Goal: Task Accomplishment & Management: Use online tool/utility

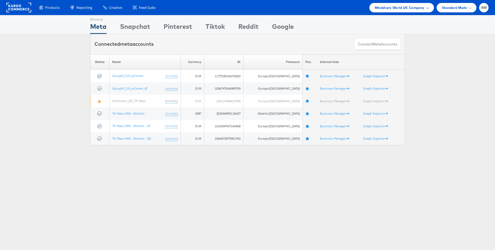
click at [399, 9] on span "Mindshare World UK Company" at bounding box center [400, 8] width 50 height 6
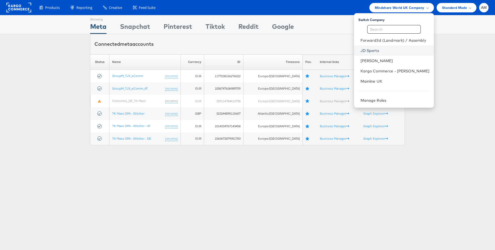
click at [373, 48] on link "JD Sports" at bounding box center [394, 50] width 69 height 5
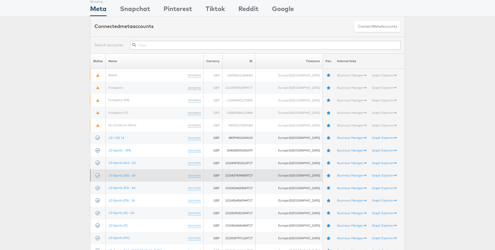
scroll to position [35, 0]
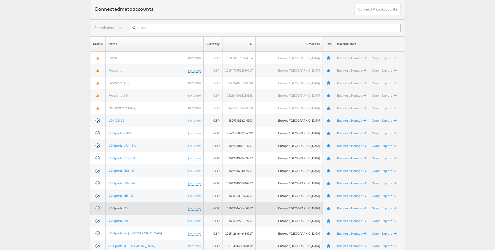
click at [122, 207] on link "JD Sports (IT)" at bounding box center [117, 208] width 19 height 4
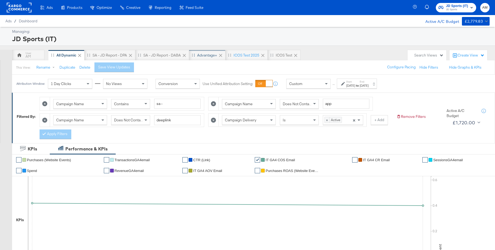
drag, startPoint x: 206, startPoint y: 57, endPoint x: 200, endPoint y: 56, distance: 6.0
click at [206, 57] on div "Advantage+" at bounding box center [207, 55] width 20 height 5
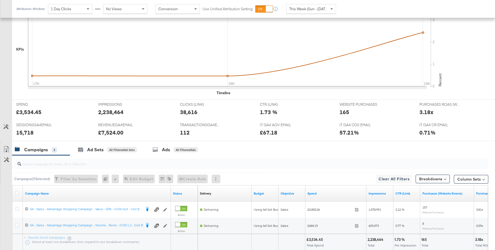
scroll to position [198, 0]
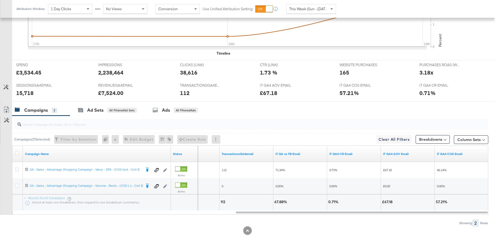
click at [301, 9] on span "This Week (Sun - Today)" at bounding box center [309, 8] width 40 height 5
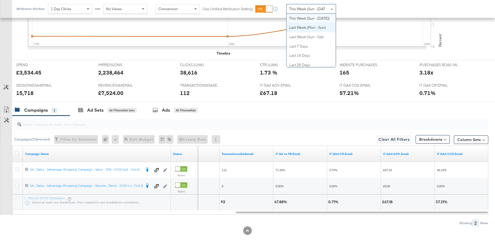
scroll to position [0, 0]
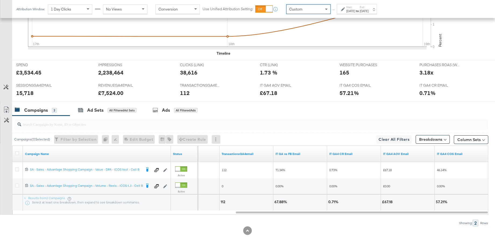
click at [351, 10] on div "Aug 19th 2025" at bounding box center [350, 11] width 9 height 4
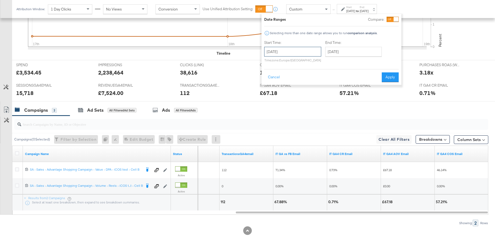
drag, startPoint x: 294, startPoint y: 51, endPoint x: 294, endPoint y: 55, distance: 3.5
click at [294, 51] on input "August 19th 2025" at bounding box center [292, 52] width 57 height 10
click at [271, 99] on td "17" at bounding box center [270, 102] width 9 height 8
type input "August 17th 2025"
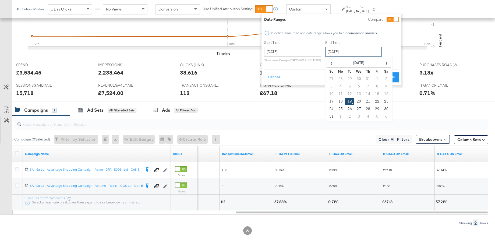
click at [335, 53] on input "August 19th 2025" at bounding box center [353, 52] width 56 height 10
click at [337, 100] on td "18" at bounding box center [340, 102] width 9 height 8
type input "August 18th 2025"
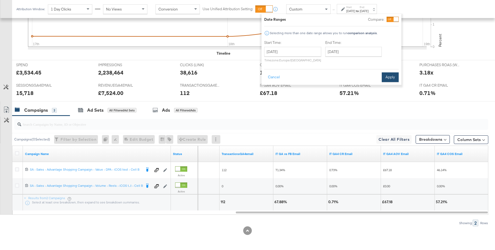
click at [394, 72] on button "Apply" at bounding box center [390, 77] width 17 height 10
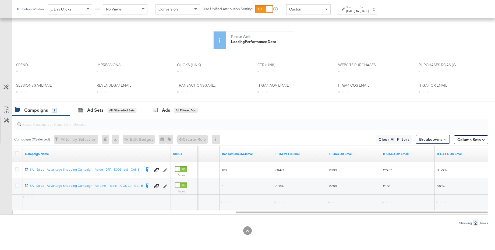
scroll to position [198, 0]
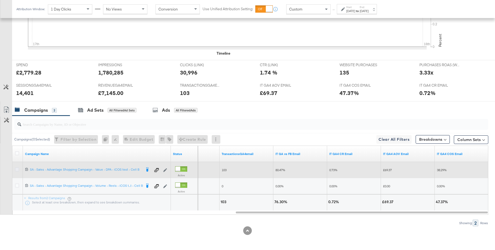
click at [17, 170] on icon at bounding box center [17, 169] width 4 height 4
click at [0, 0] on input "checkbox" at bounding box center [0, 0] width 0 height 0
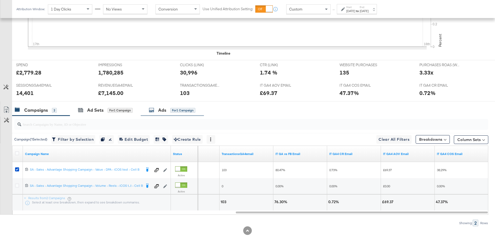
click at [161, 112] on div "Ads" at bounding box center [162, 110] width 8 height 6
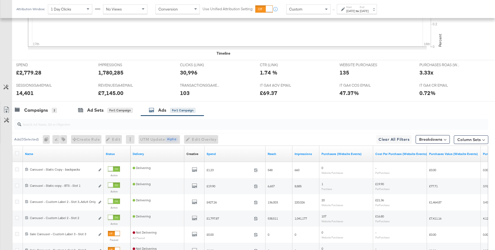
scroll to position [264, 0]
